Goal: Information Seeking & Learning: Learn about a topic

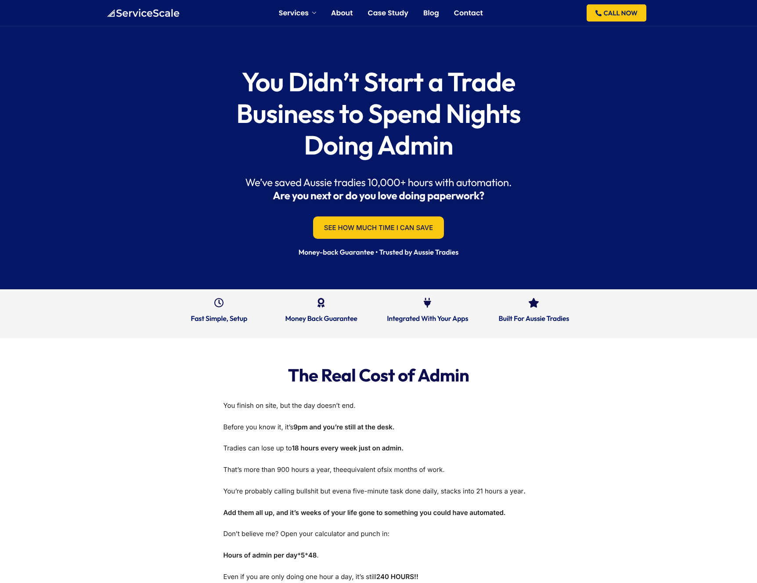
scroll to position [0, 0]
